Goal: Task Accomplishment & Management: Use online tool/utility

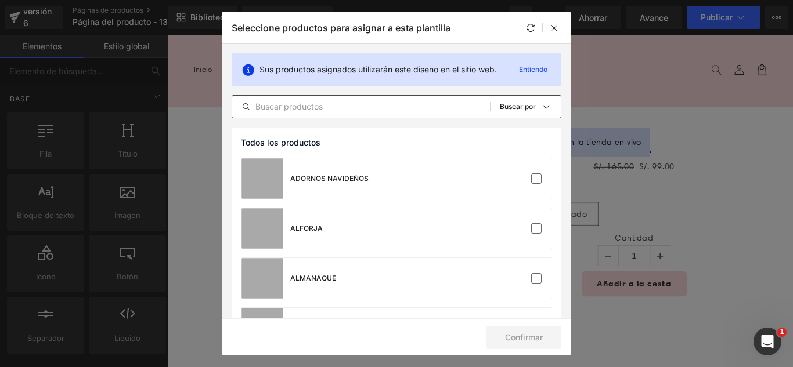
click at [402, 108] on input "text" at bounding box center [361, 107] width 258 height 14
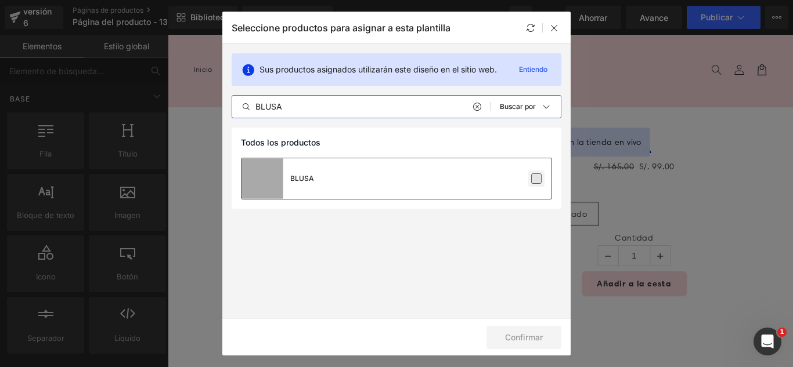
type input "BLUSA"
click at [538, 181] on label at bounding box center [536, 179] width 10 height 10
click at [536, 179] on input "checkbox" at bounding box center [536, 179] width 0 height 0
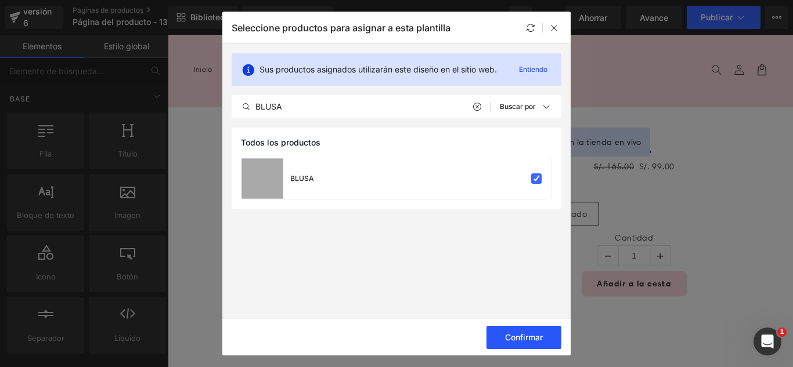
click at [546, 343] on button "Confirmar" at bounding box center [523, 337] width 75 height 23
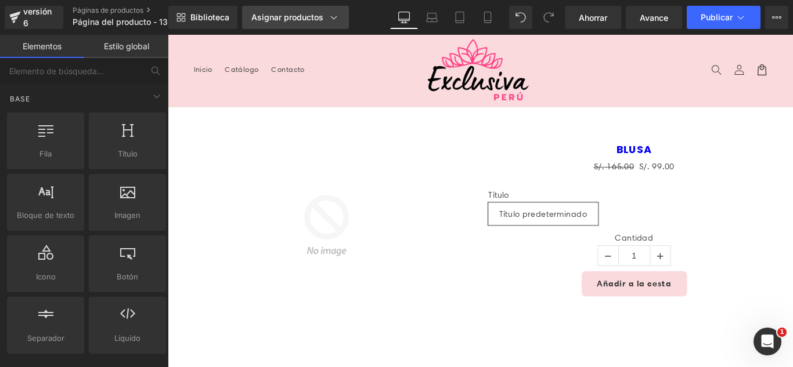
click at [298, 19] on font "Asignar productos" at bounding box center [287, 17] width 72 height 10
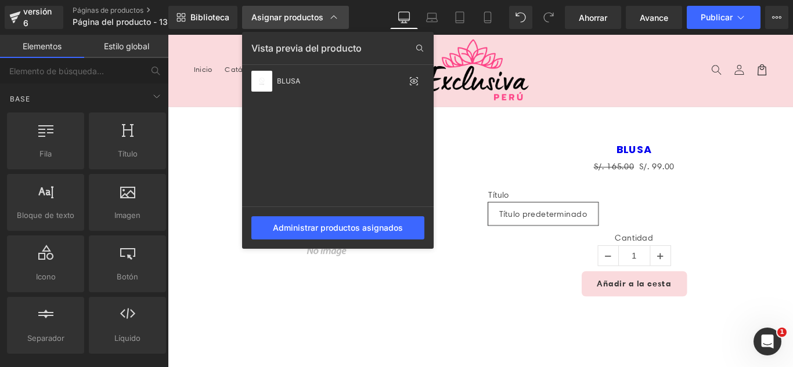
drag, startPoint x: 295, startPoint y: 18, endPoint x: 284, endPoint y: 18, distance: 11.0
click at [295, 18] on font "Asignar productos" at bounding box center [287, 17] width 72 height 10
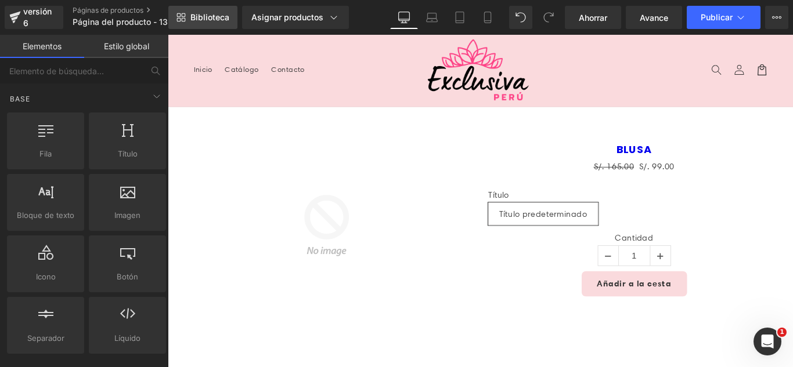
click at [219, 13] on font "Biblioteca" at bounding box center [209, 17] width 39 height 10
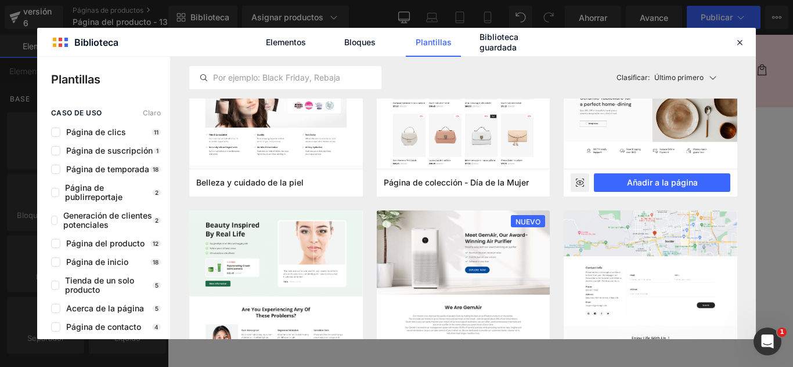
scroll to position [1045, 0]
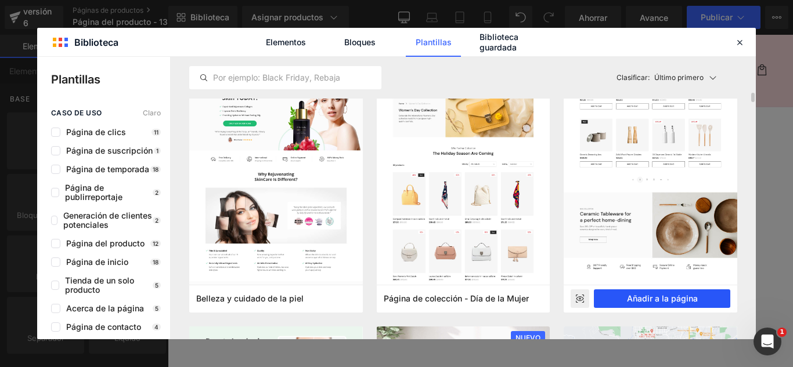
click at [682, 301] on font "Añadir a la página" at bounding box center [662, 299] width 71 height 10
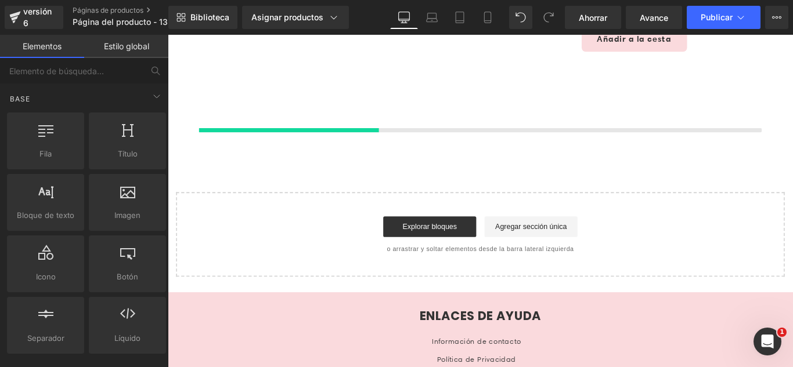
scroll to position [276, 0]
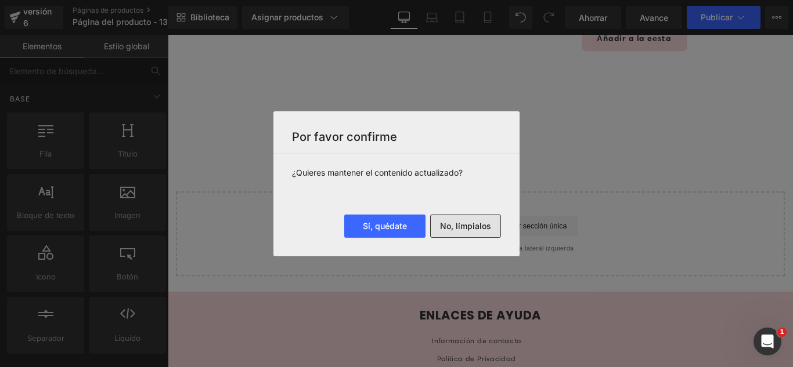
click at [470, 226] on font "No, límpialos" at bounding box center [465, 226] width 51 height 10
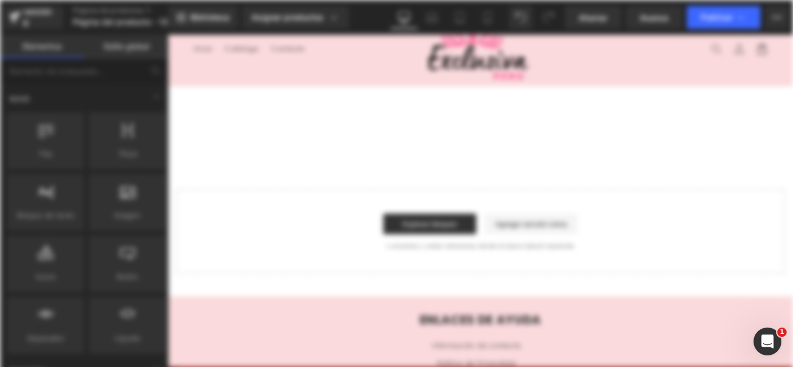
scroll to position [0, 0]
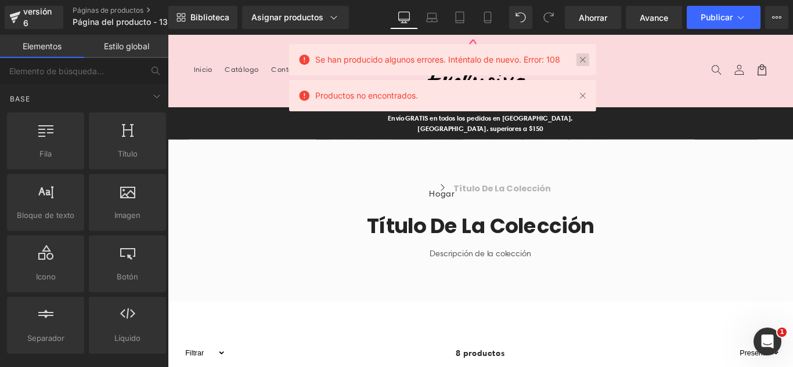
click at [581, 62] on link at bounding box center [582, 59] width 13 height 13
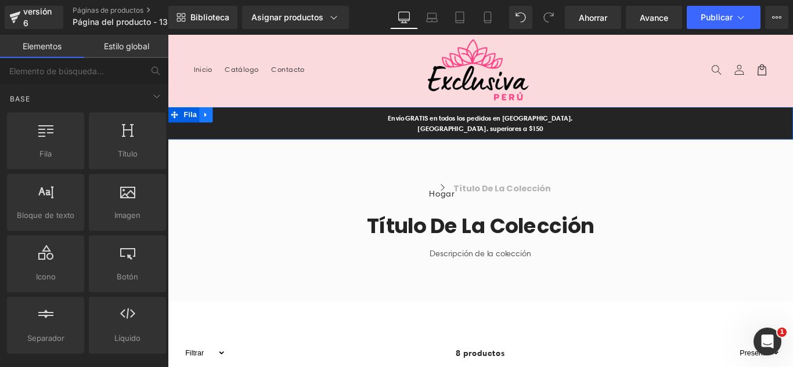
click at [211, 120] on link at bounding box center [210, 124] width 15 height 17
click at [237, 120] on link at bounding box center [240, 124] width 15 height 17
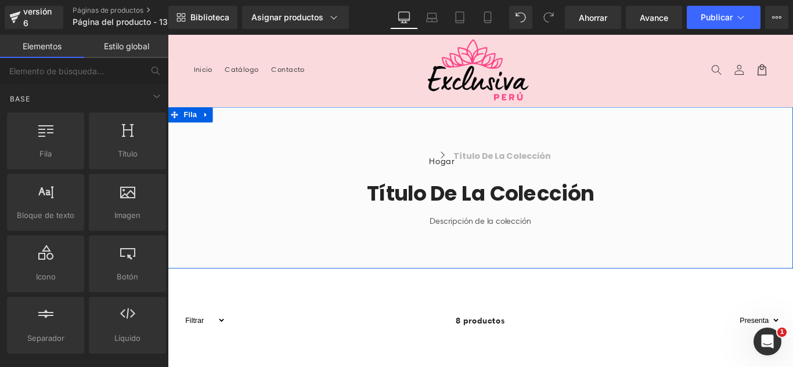
click at [207, 127] on icon at bounding box center [211, 125] width 8 height 9
click at [237, 123] on icon at bounding box center [241, 125] width 8 height 8
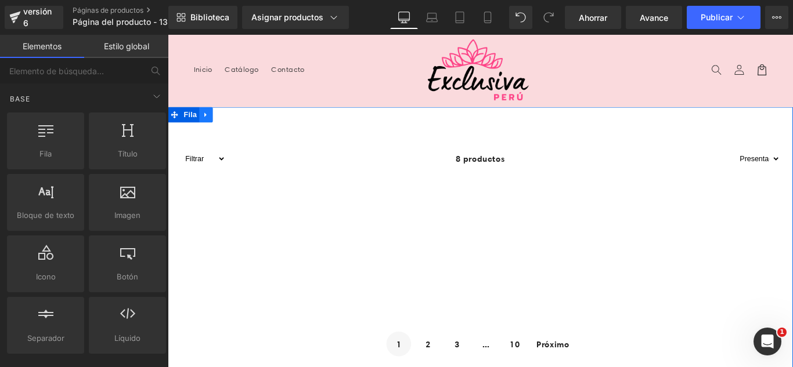
click at [207, 126] on icon at bounding box center [211, 125] width 8 height 9
click at [237, 127] on icon at bounding box center [241, 125] width 8 height 8
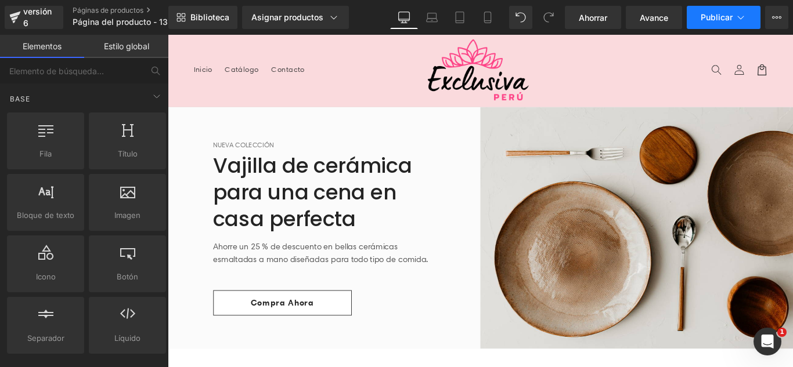
click at [713, 17] on font "Publicar" at bounding box center [716, 17] width 32 height 10
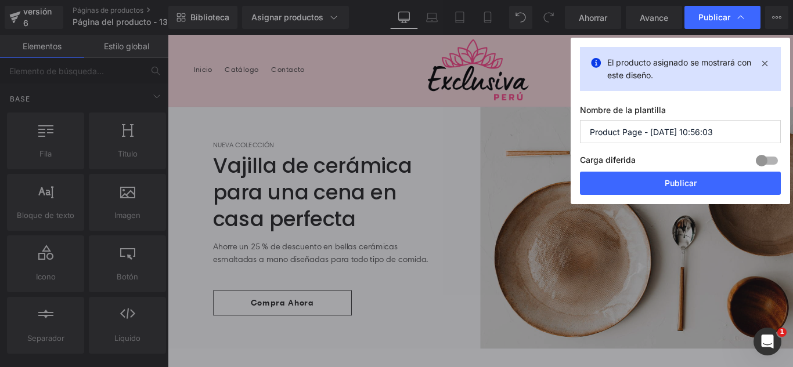
click at [742, 138] on input "Product Page - Aug 13, 10:56:03" at bounding box center [680, 131] width 201 height 23
click at [741, 137] on input "Product Page - Aug 13, 10:56:03" at bounding box center [680, 131] width 201 height 23
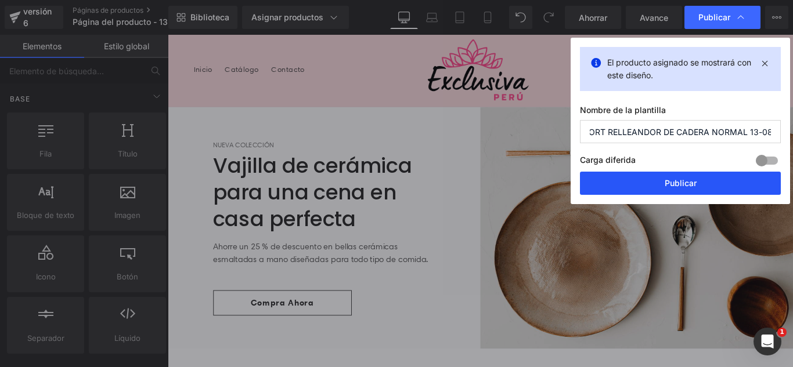
type input "SHORT RELLEANDOR DE CADERA NORMAL 13-08"
click at [738, 184] on button "Publicar" at bounding box center [680, 183] width 201 height 23
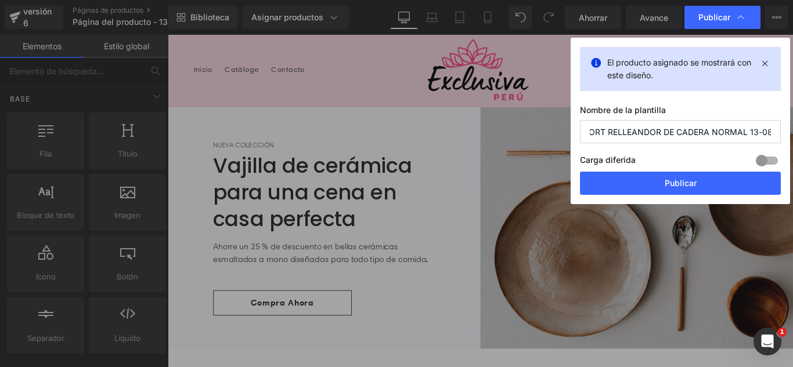
scroll to position [0, 0]
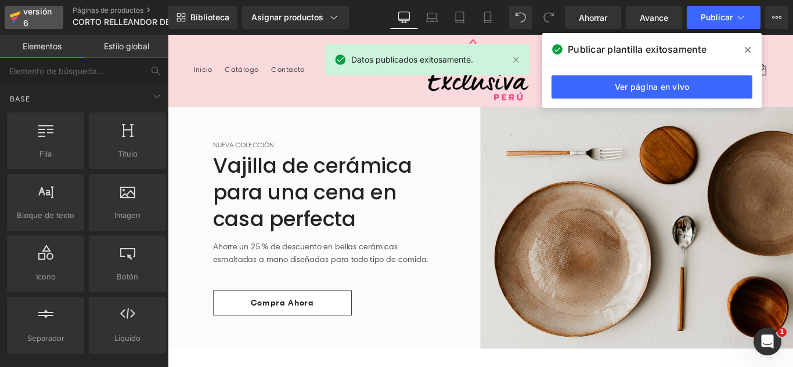
click at [23, 22] on font "versión 6" at bounding box center [37, 16] width 28 height 21
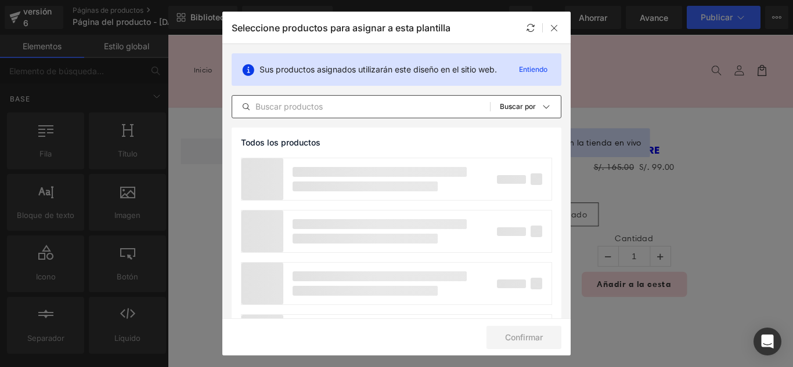
click at [360, 106] on input "text" at bounding box center [361, 107] width 258 height 14
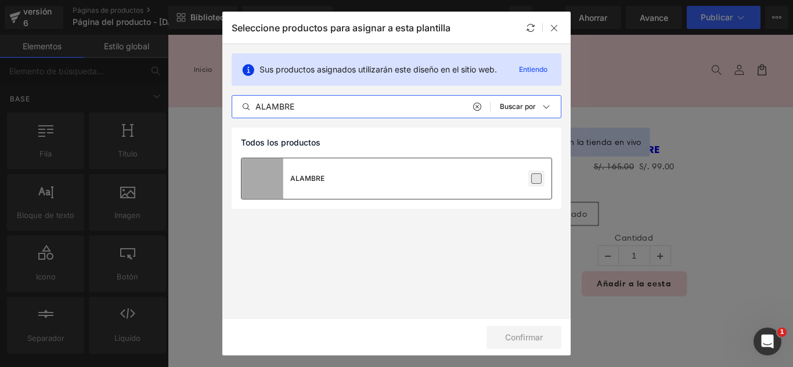
type input "ALAMBRE"
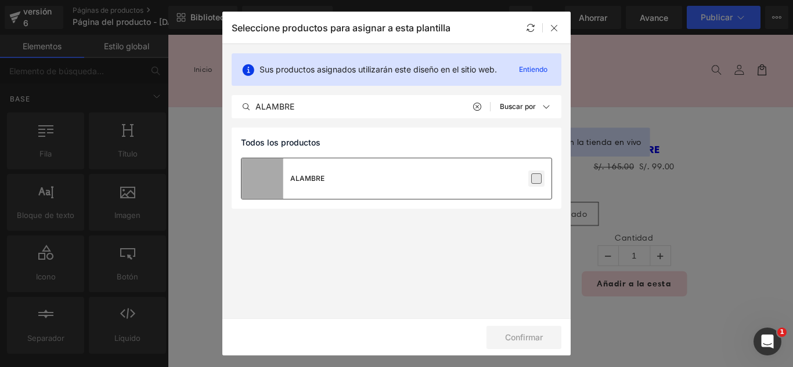
click at [537, 183] on label at bounding box center [536, 179] width 10 height 10
click at [536, 179] on input "checkbox" at bounding box center [536, 179] width 0 height 0
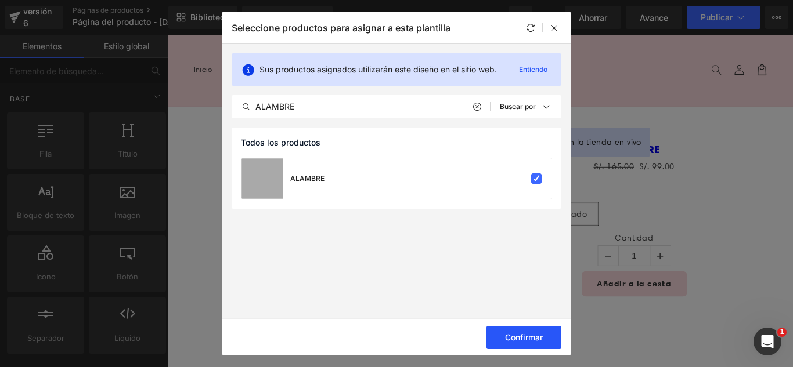
click at [536, 342] on font "Confirmar" at bounding box center [524, 338] width 38 height 10
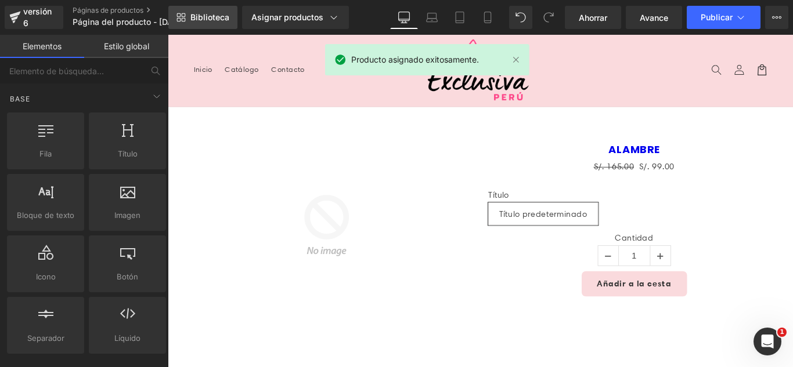
click at [215, 26] on link "Biblioteca" at bounding box center [202, 17] width 69 height 23
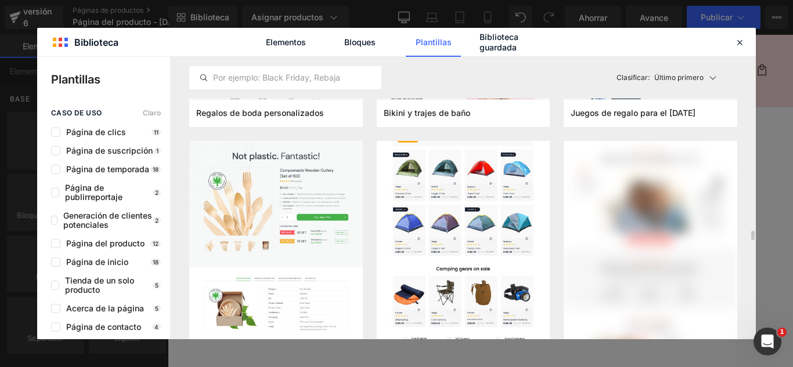
scroll to position [5165, 0]
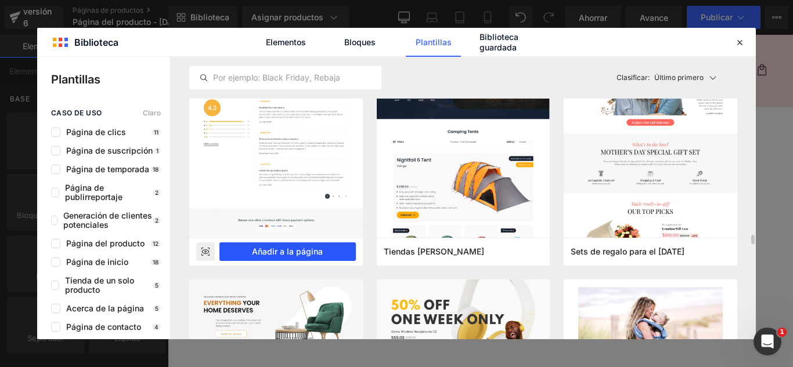
click at [304, 251] on font "Añadir a la página" at bounding box center [287, 252] width 71 height 10
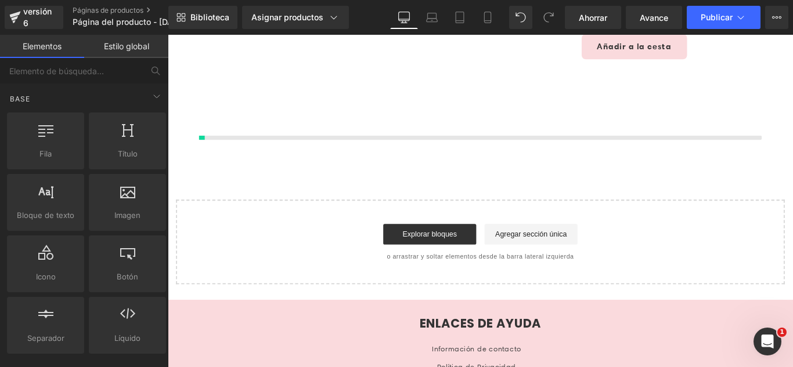
scroll to position [276, 0]
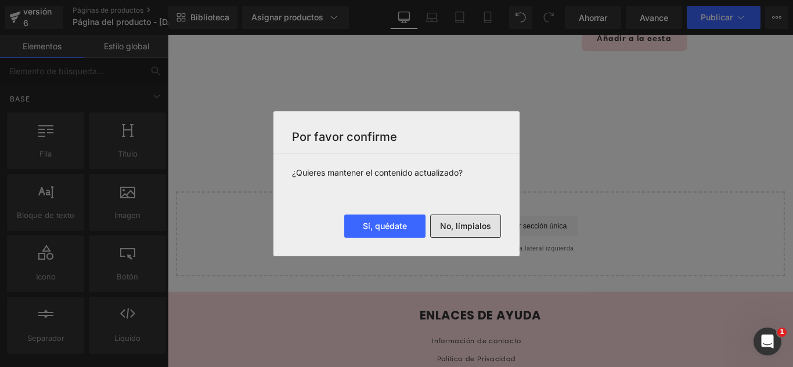
click at [489, 225] on font "No, límpialos" at bounding box center [465, 226] width 51 height 10
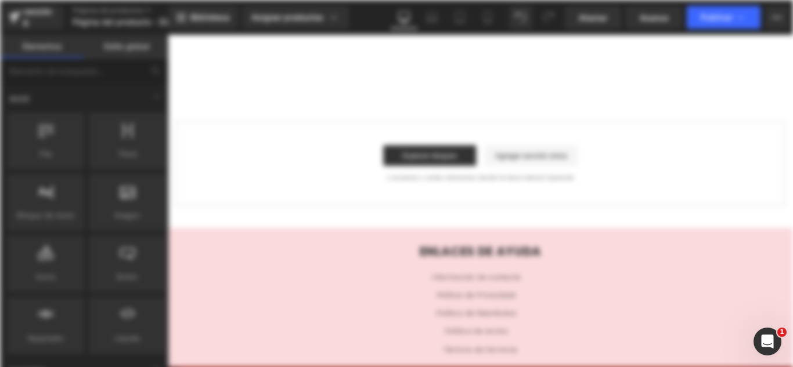
scroll to position [0, 0]
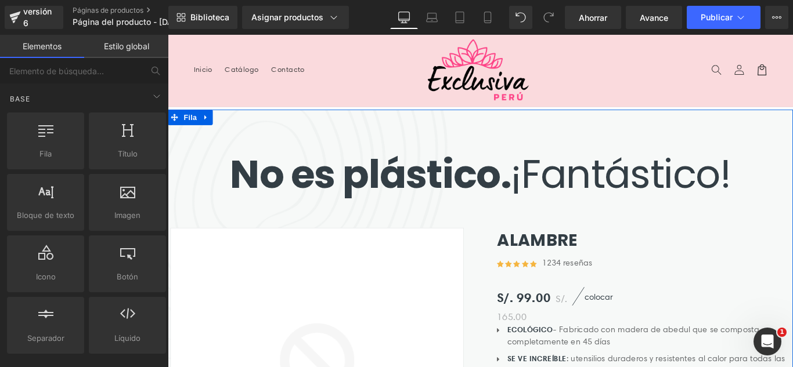
click at [205, 132] on link at bounding box center [210, 127] width 15 height 17
click at [233, 126] on link at bounding box center [240, 127] width 15 height 17
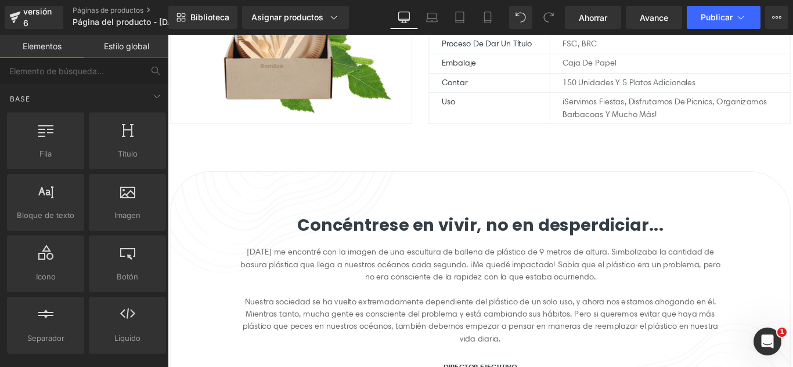
scroll to position [290, 0]
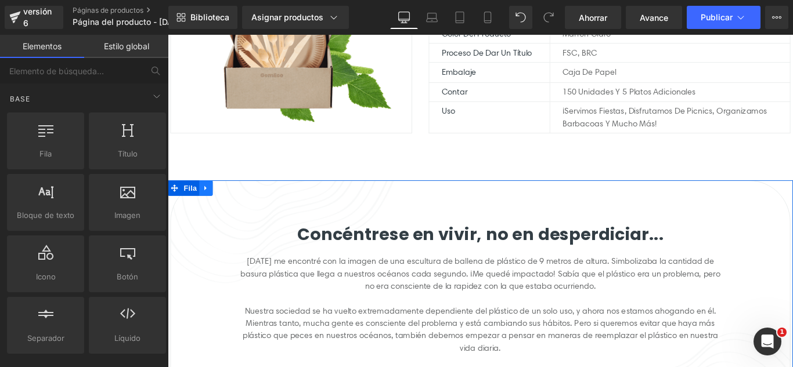
click at [207, 205] on icon at bounding box center [211, 207] width 8 height 9
click at [240, 206] on icon at bounding box center [241, 207] width 8 height 8
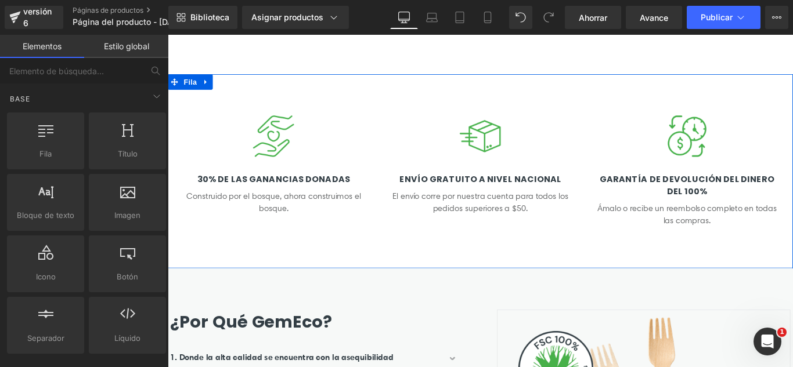
scroll to position [522, 0]
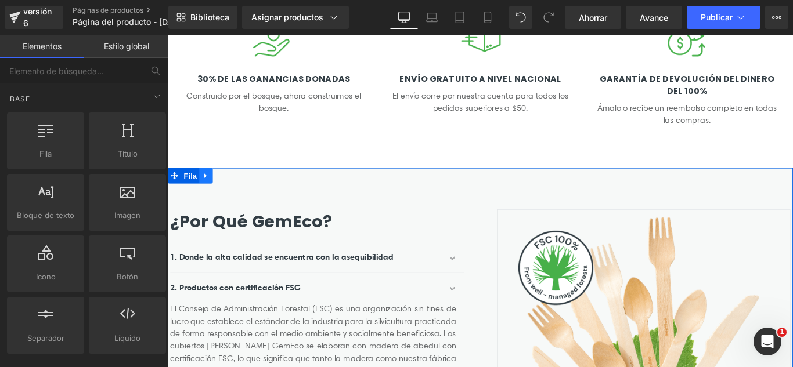
click at [207, 196] on icon at bounding box center [211, 193] width 8 height 9
click at [239, 194] on icon at bounding box center [241, 193] width 8 height 8
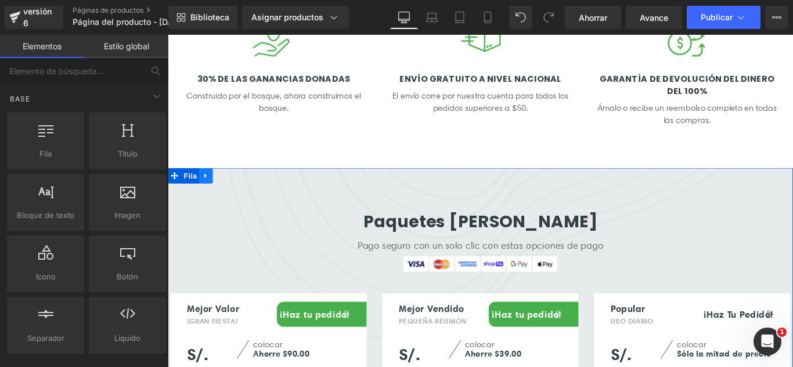
click at [210, 196] on icon at bounding box center [211, 193] width 8 height 9
click at [237, 194] on icon at bounding box center [241, 193] width 8 height 8
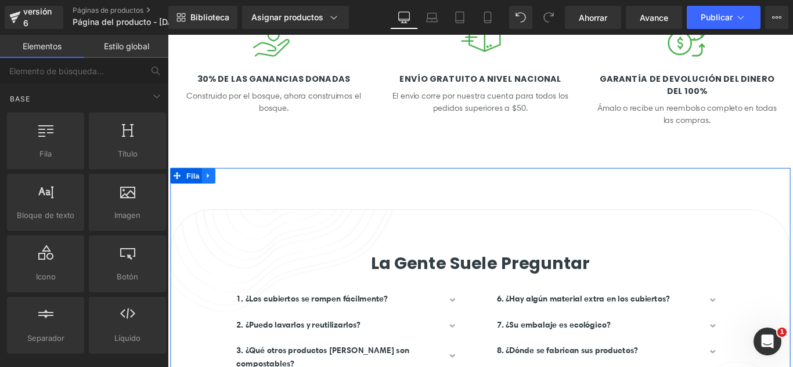
click at [210, 197] on link at bounding box center [213, 193] width 15 height 17
click at [240, 197] on icon at bounding box center [244, 193] width 8 height 8
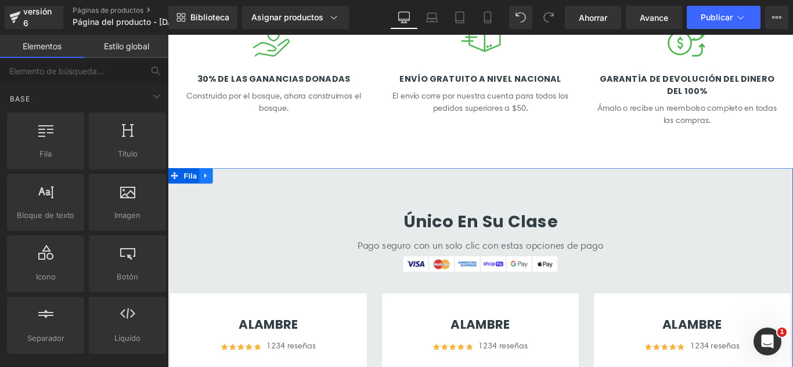
click at [209, 194] on icon at bounding box center [210, 193] width 2 height 5
click at [237, 192] on icon at bounding box center [241, 193] width 8 height 8
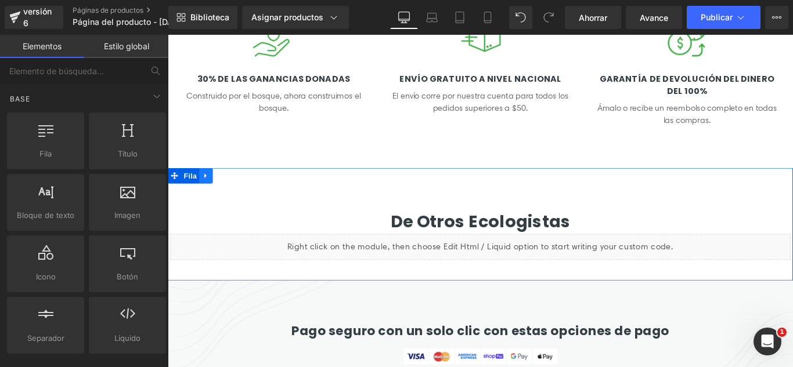
click at [205, 198] on link at bounding box center [210, 193] width 15 height 17
click at [237, 192] on icon at bounding box center [241, 193] width 8 height 8
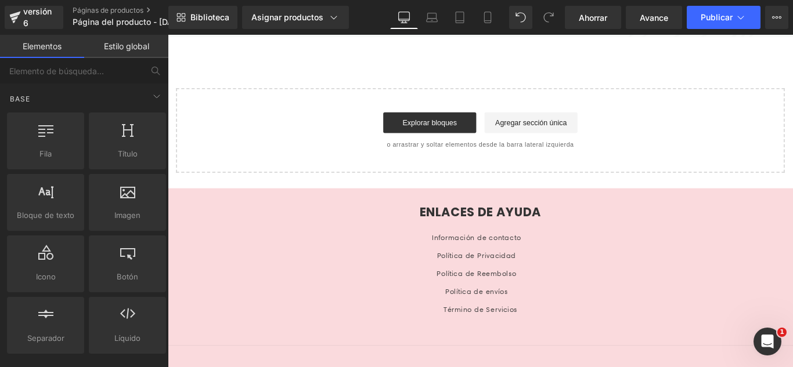
scroll to position [850, 0]
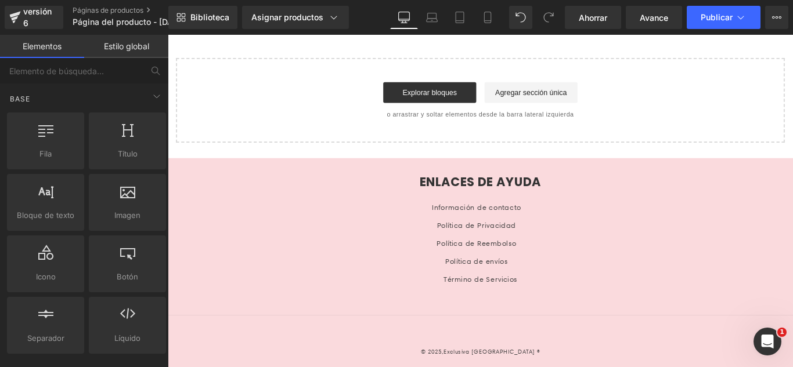
click at [739, 29] on div "Biblioteca Asignar productos Vista previa del producto ALAMBRE Administrar prod…" at bounding box center [480, 17] width 624 height 35
click at [739, 25] on button "Publicar" at bounding box center [724, 17] width 74 height 23
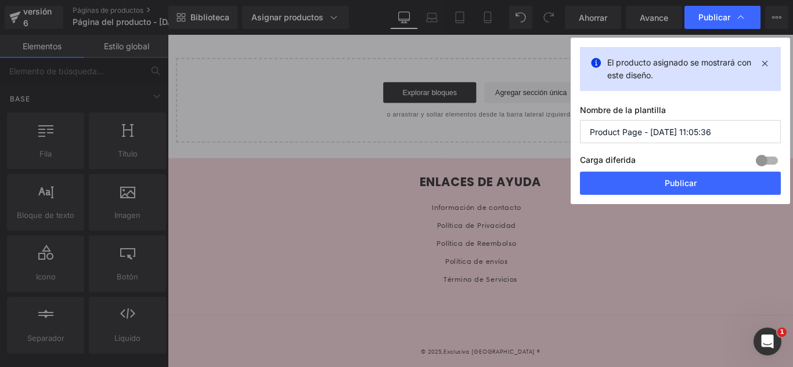
click at [730, 131] on input "Product Page - [DATE] 11:05:36" at bounding box center [680, 131] width 201 height 23
click at [731, 131] on input "Product Page - [DATE] 11:05:36" at bounding box center [680, 131] width 201 height 23
click at [735, 136] on input "SHORT RELLENADOR DE CADERA Y GLUETO CORTO" at bounding box center [680, 131] width 201 height 23
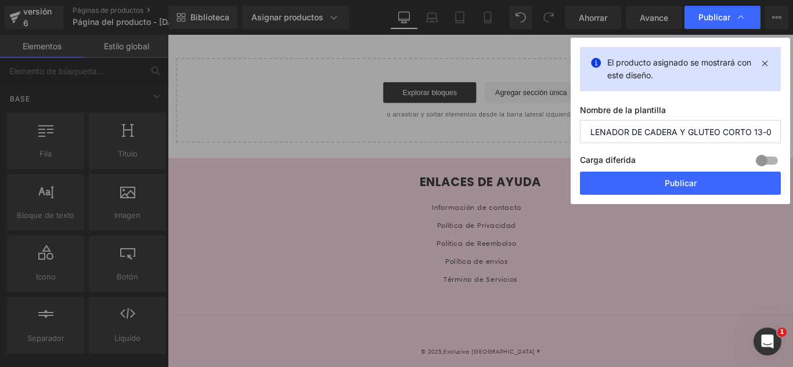
scroll to position [0, 49]
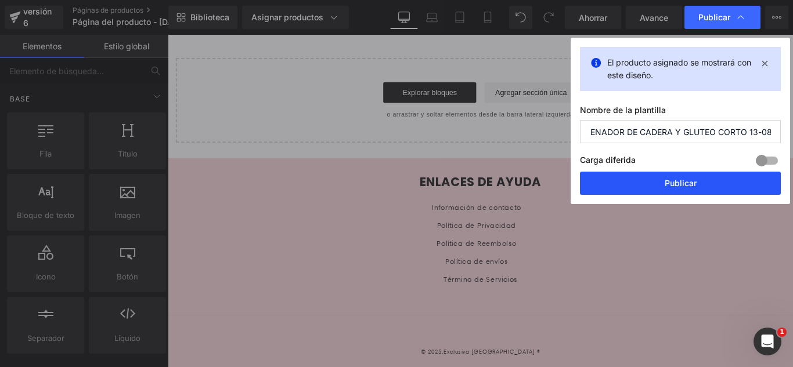
type input "SHORT RELLENADOR DE CADERA Y GLUTEO CORTO 13-08"
drag, startPoint x: 708, startPoint y: 186, endPoint x: 346, endPoint y: 371, distance: 406.2
click at [708, 186] on button "Publicar" at bounding box center [680, 183] width 201 height 23
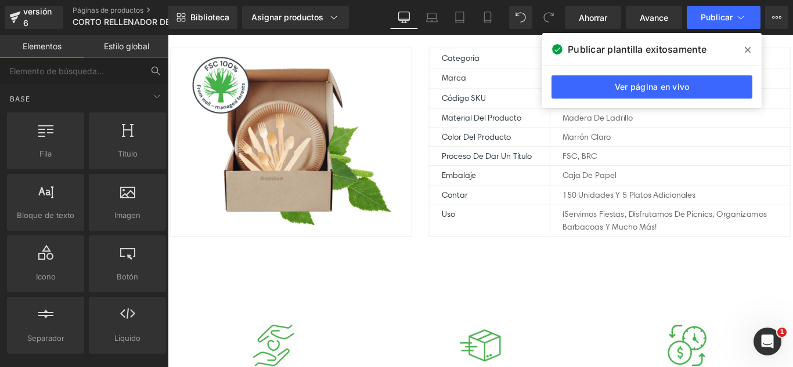
scroll to position [0, 0]
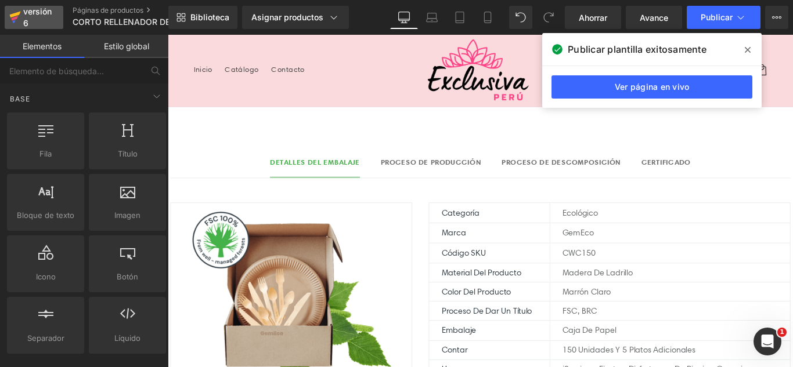
click at [21, 23] on div "versión 6" at bounding box center [38, 17] width 35 height 27
